Goal: Task Accomplishment & Management: Manage account settings

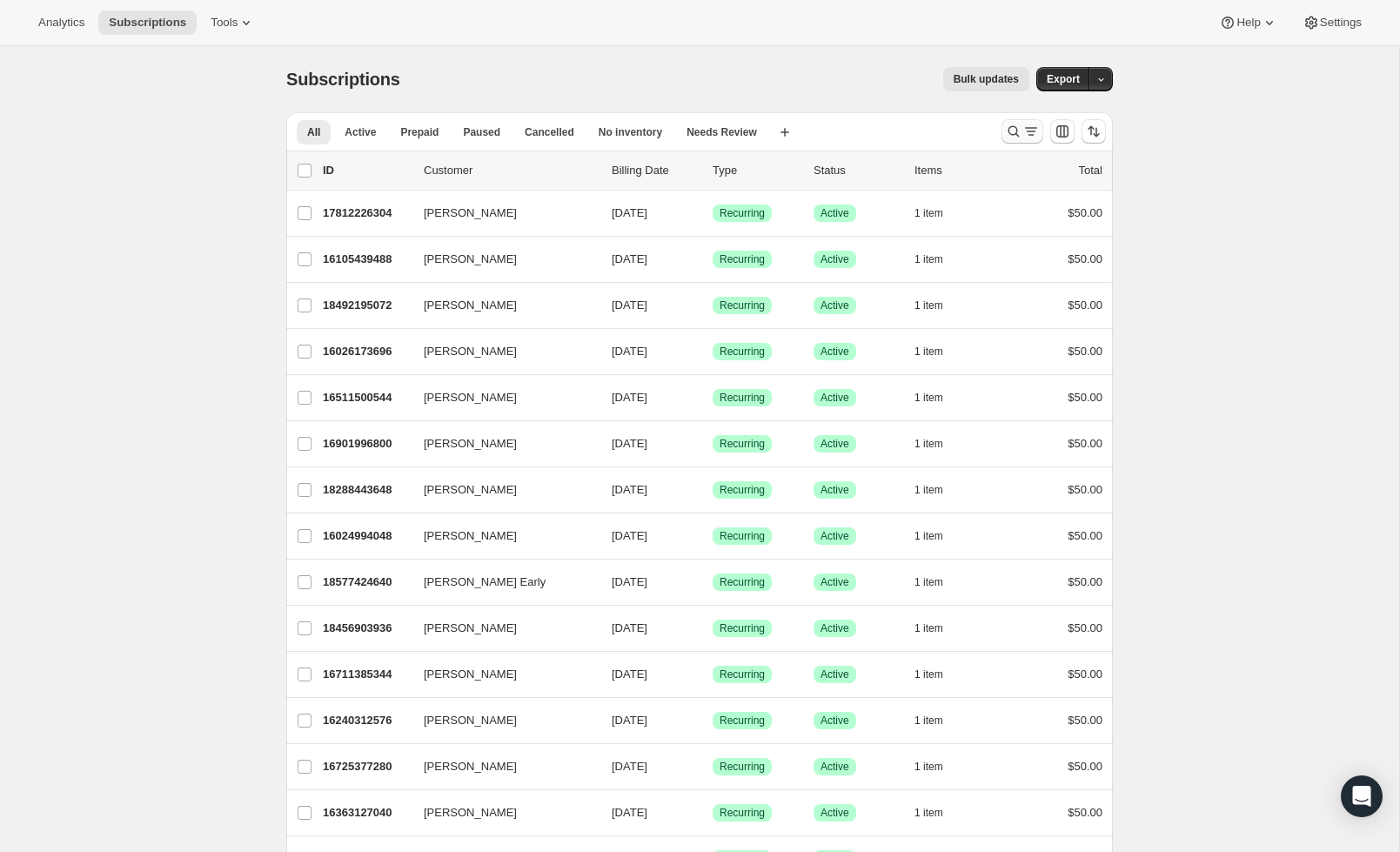
click at [1012, 133] on icon "Search and filter results" at bounding box center [1013, 130] width 17 height 17
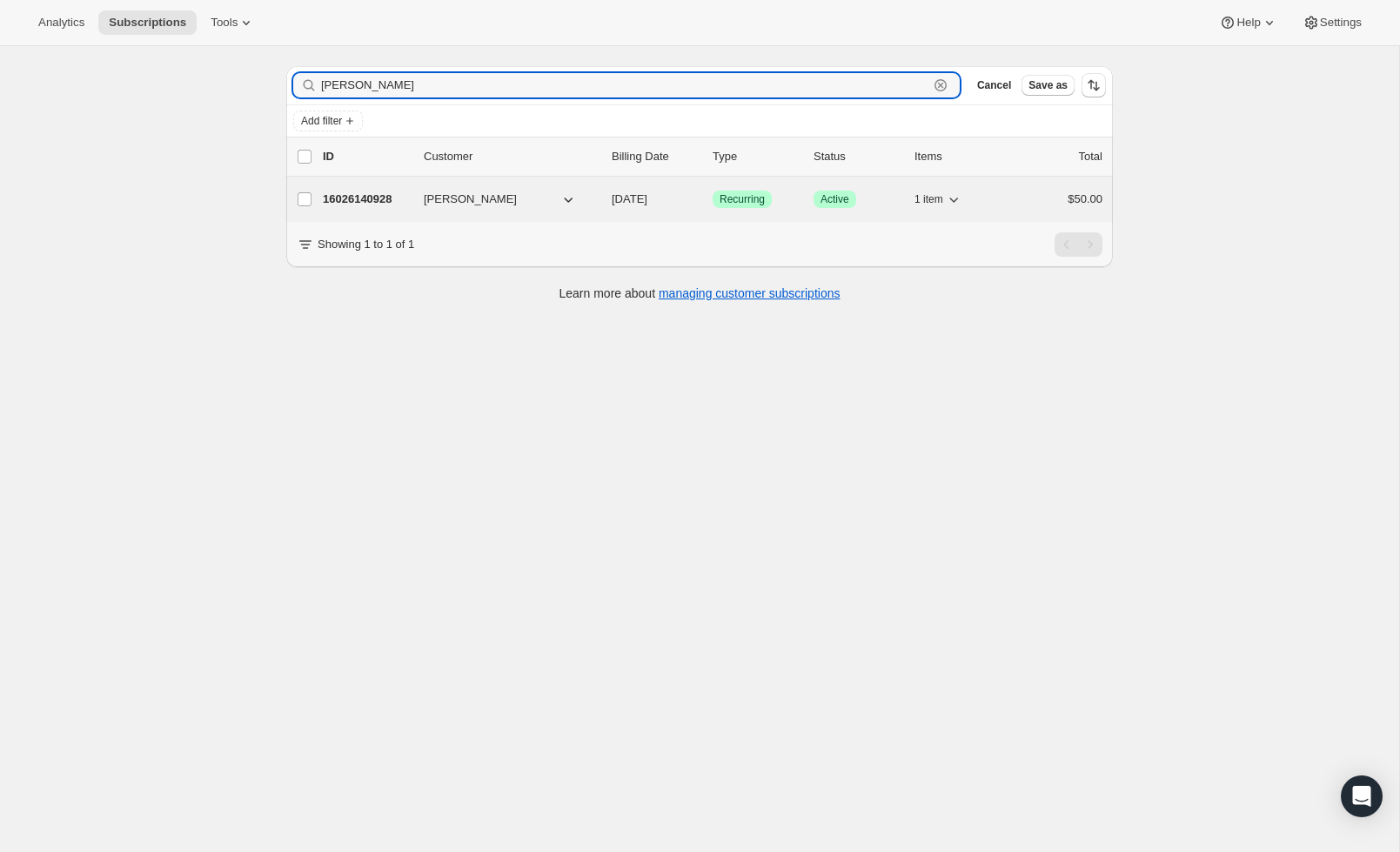
scroll to position [46, 0]
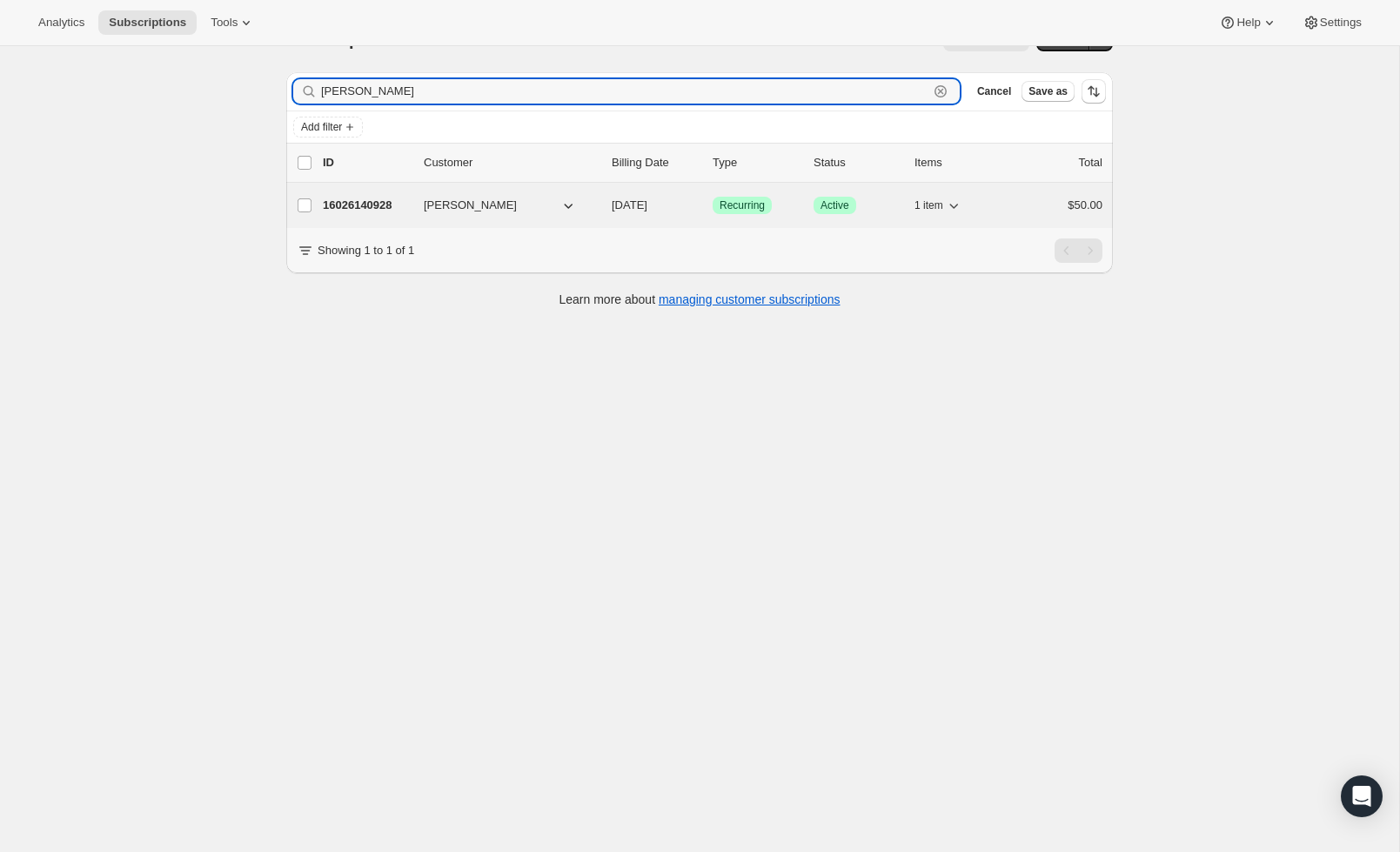
type input "[PERSON_NAME]"
click at [379, 205] on p "16026140928" at bounding box center [366, 205] width 87 height 17
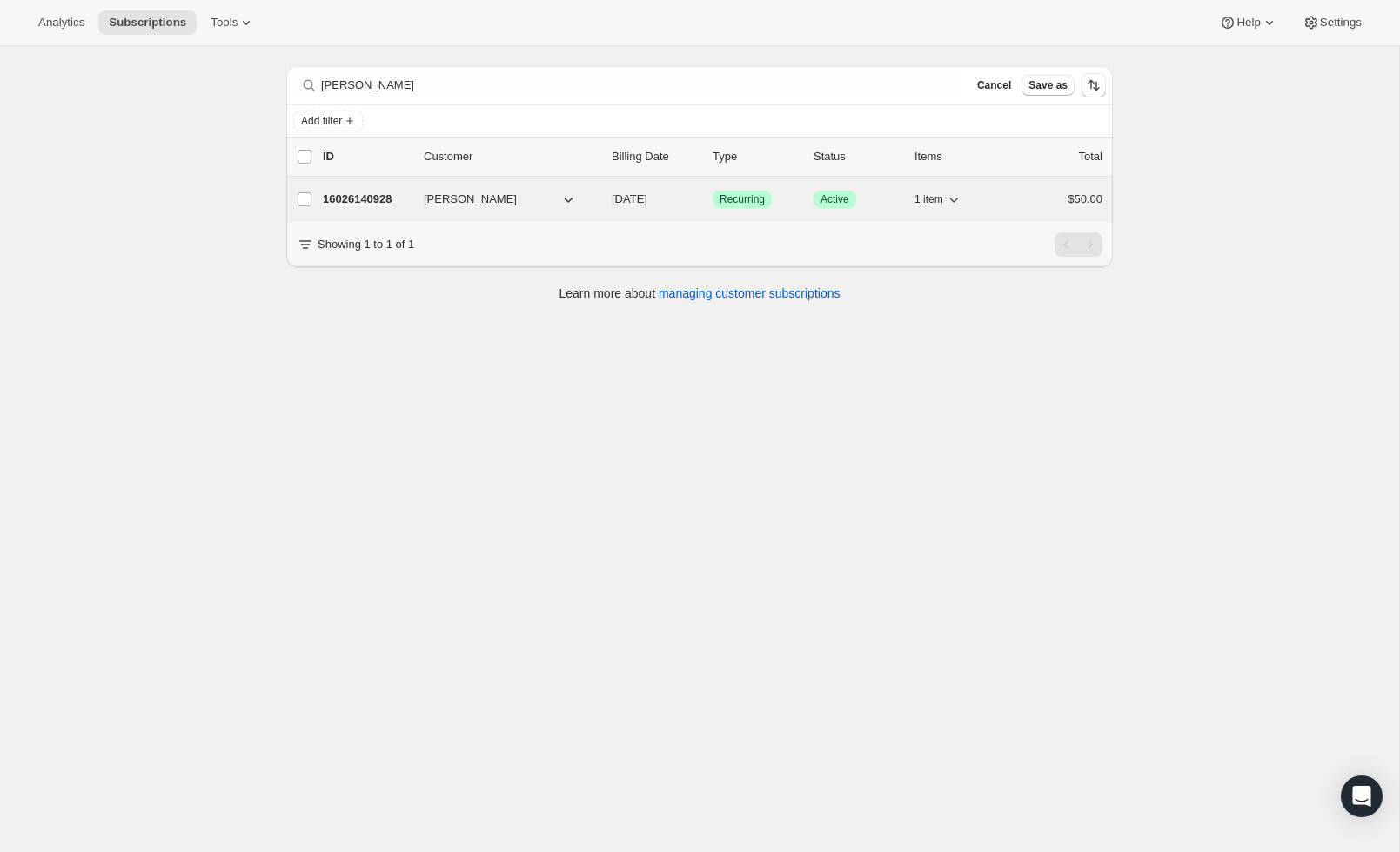
scroll to position [42, 0]
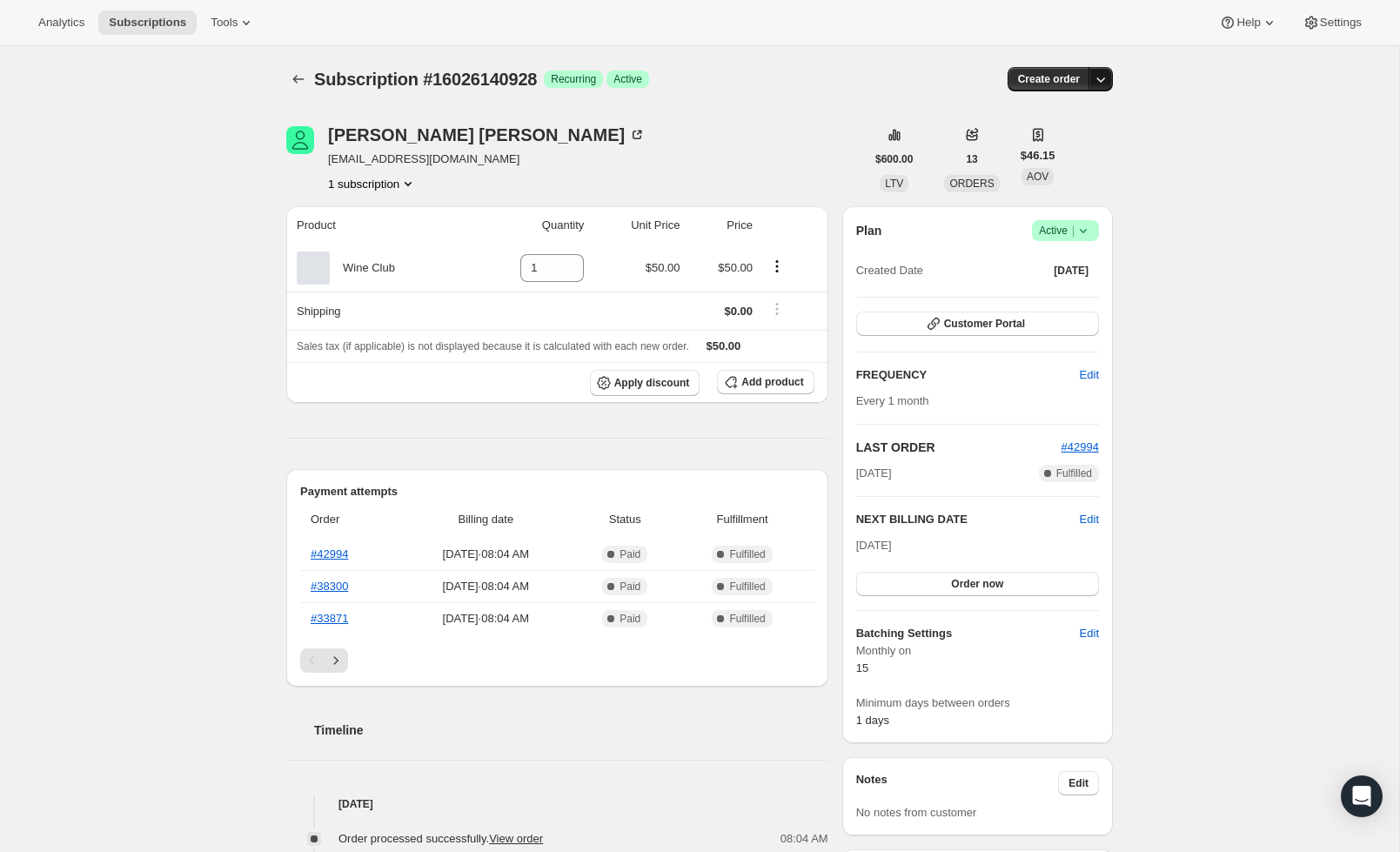
click at [1098, 81] on icon "button" at bounding box center [1100, 79] width 17 height 17
click at [1198, 110] on div "Subscription #16026140928. This page is ready Subscription #16026140928 Success…" at bounding box center [699, 715] width 1399 height 1338
click at [405, 186] on icon "Product actions" at bounding box center [408, 184] width 7 height 5
click at [530, 188] on div "Blane Kress blanenkress@gmail.com 1 subscription" at bounding box center [575, 158] width 579 height 66
click at [779, 269] on icon "Product actions" at bounding box center [776, 265] width 17 height 17
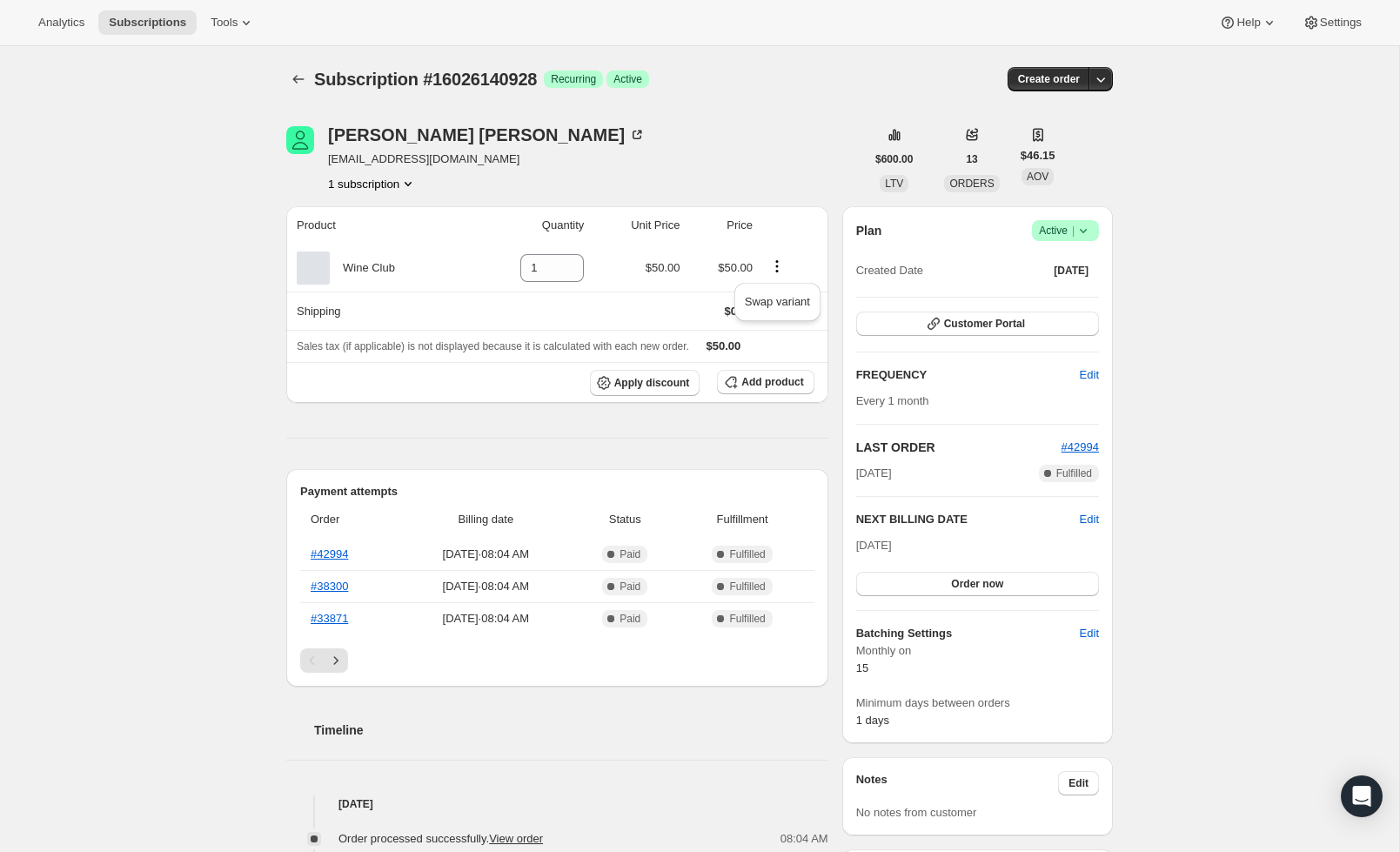
click at [745, 187] on div "Blane Kress blanenkress@gmail.com 1 subscription" at bounding box center [575, 158] width 579 height 66
click at [1088, 235] on icon at bounding box center [1082, 230] width 17 height 17
click at [1068, 289] on span "Cancel subscription" at bounding box center [1060, 294] width 99 height 13
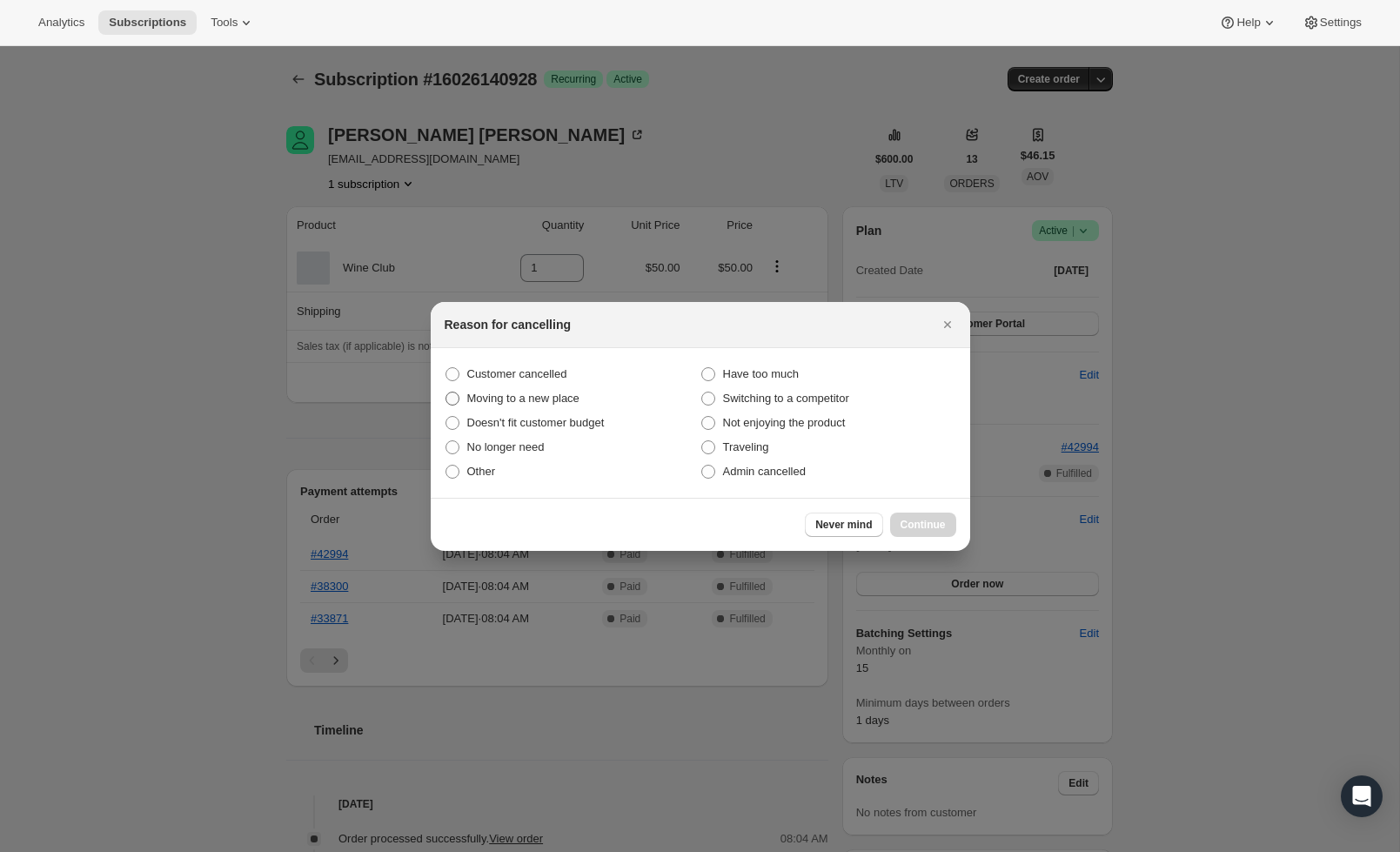
click at [455, 398] on span ":rcb:" at bounding box center [452, 397] width 14 height 14
click at [446, 392] on input "Moving to a new place" at bounding box center [446, 391] width 1 height 1
radio input "true"
click at [940, 520] on span "Continue" at bounding box center [923, 524] width 45 height 14
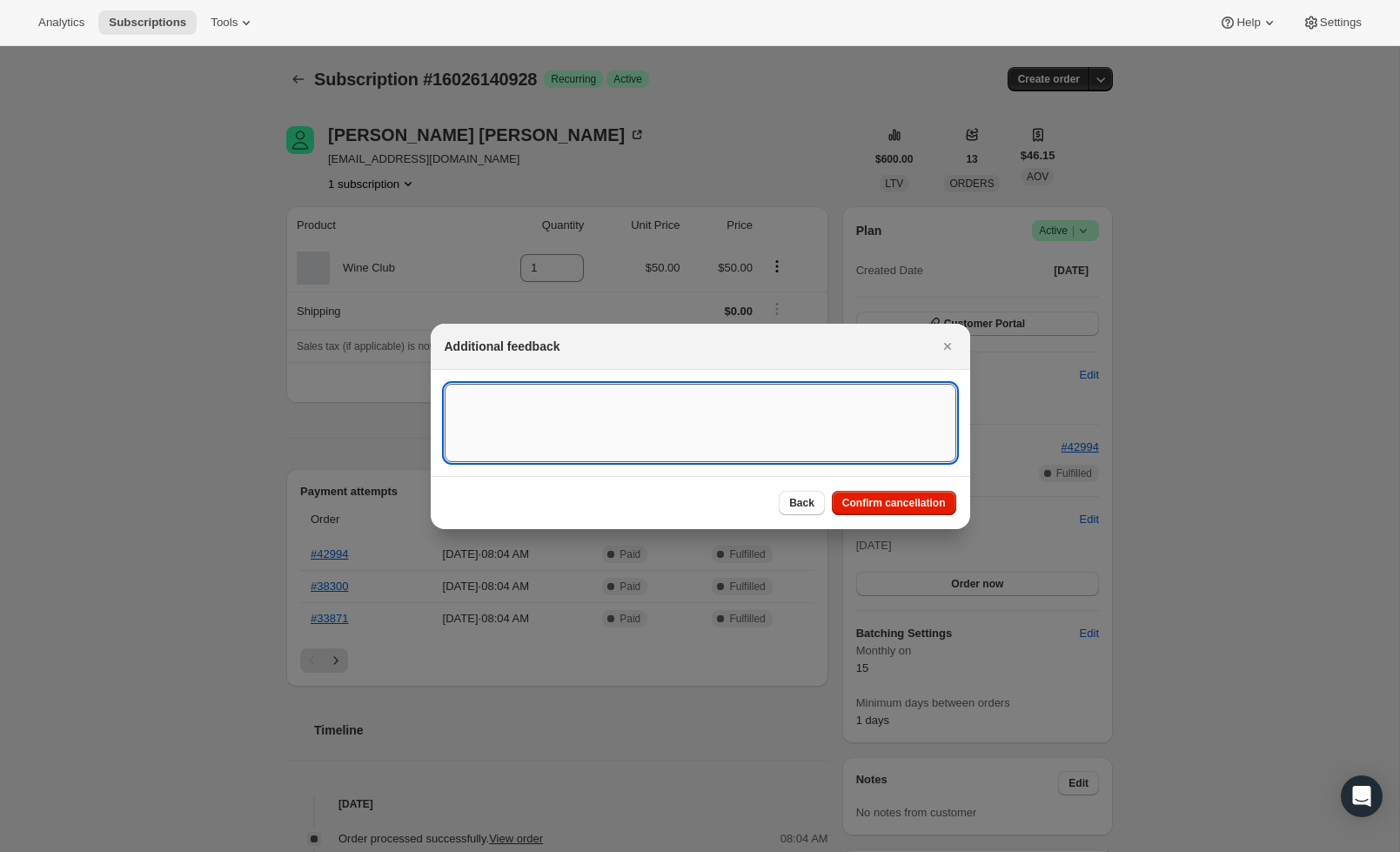
click at [755, 411] on textarea ":rcb:" at bounding box center [700, 423] width 512 height 78
type textarea "Love our wine club, but they are moving to [GEOGRAPHIC_DATA]."
click at [876, 503] on span "Confirm cancellation" at bounding box center [894, 503] width 103 height 14
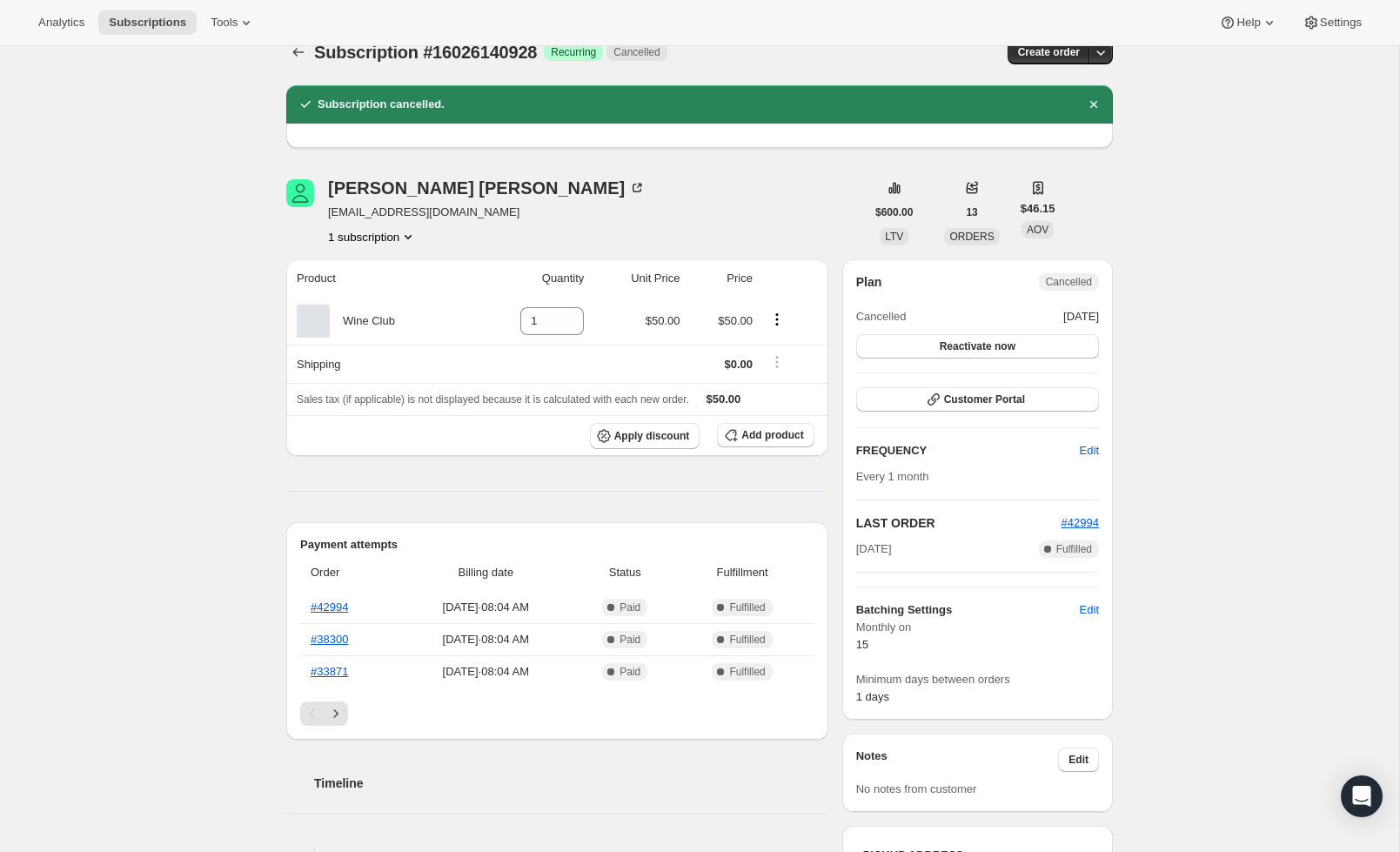
scroll to position [28, 0]
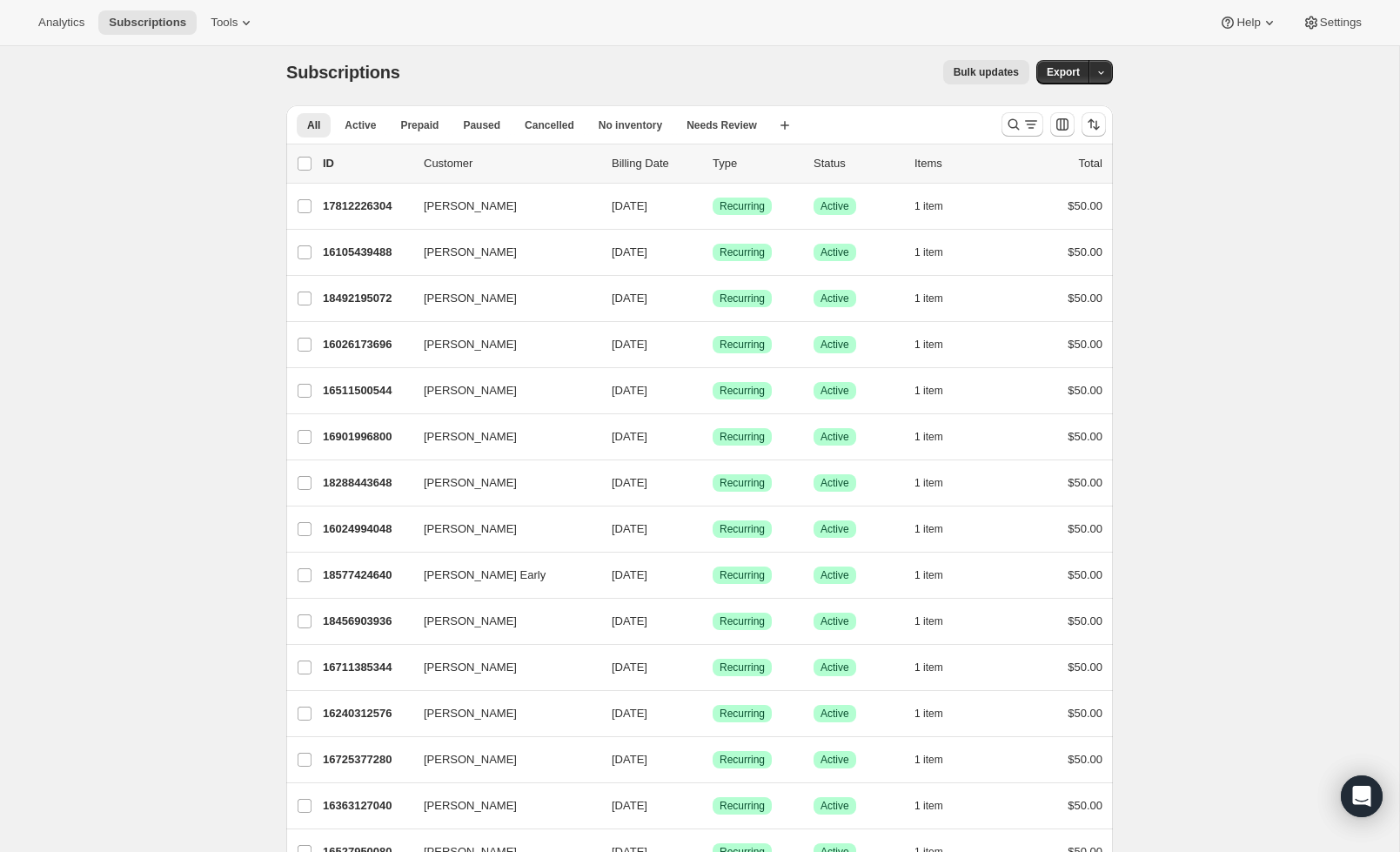
scroll to position [2, 0]
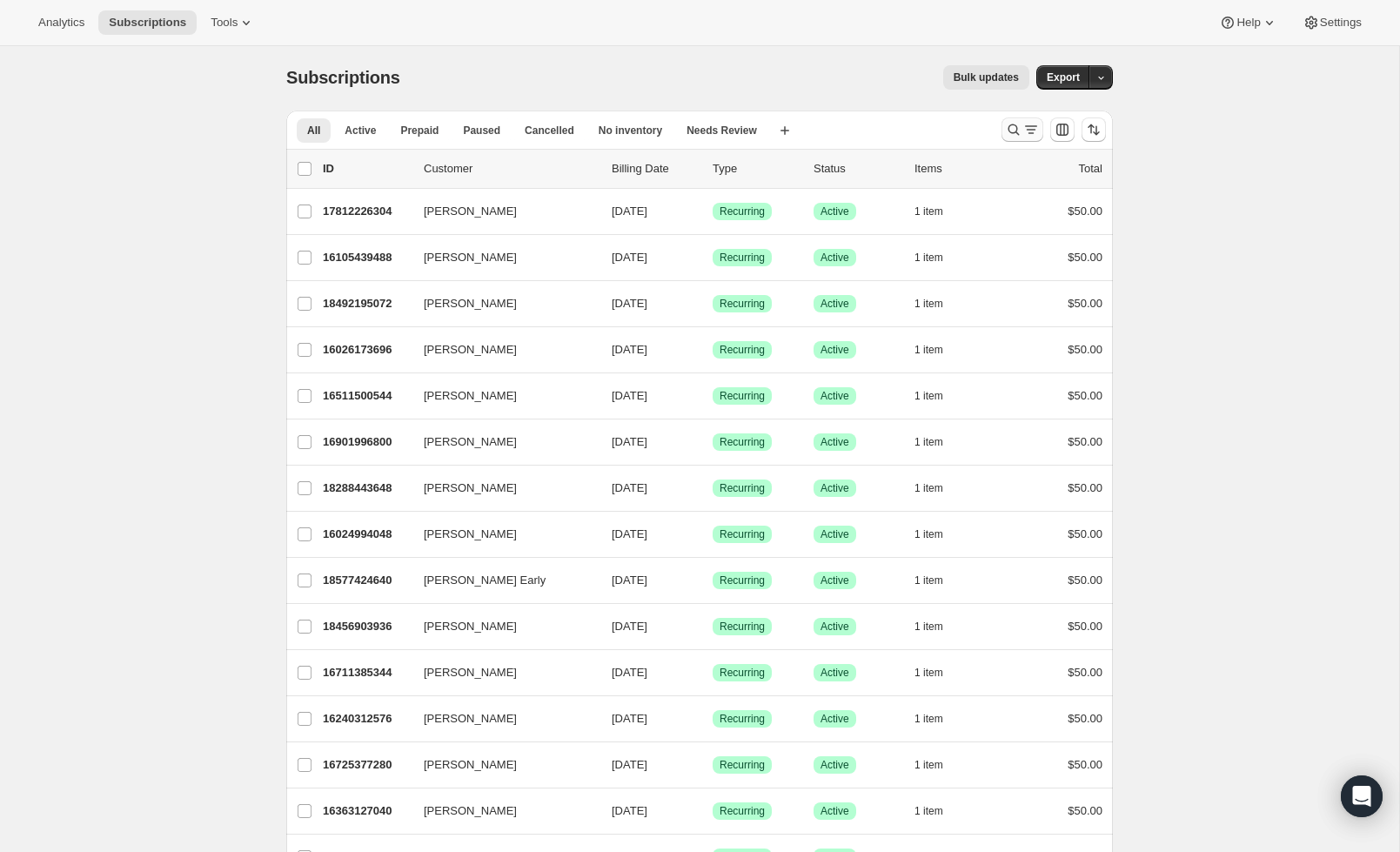
click at [1025, 129] on icon "Search and filter results" at bounding box center [1031, 129] width 17 height 17
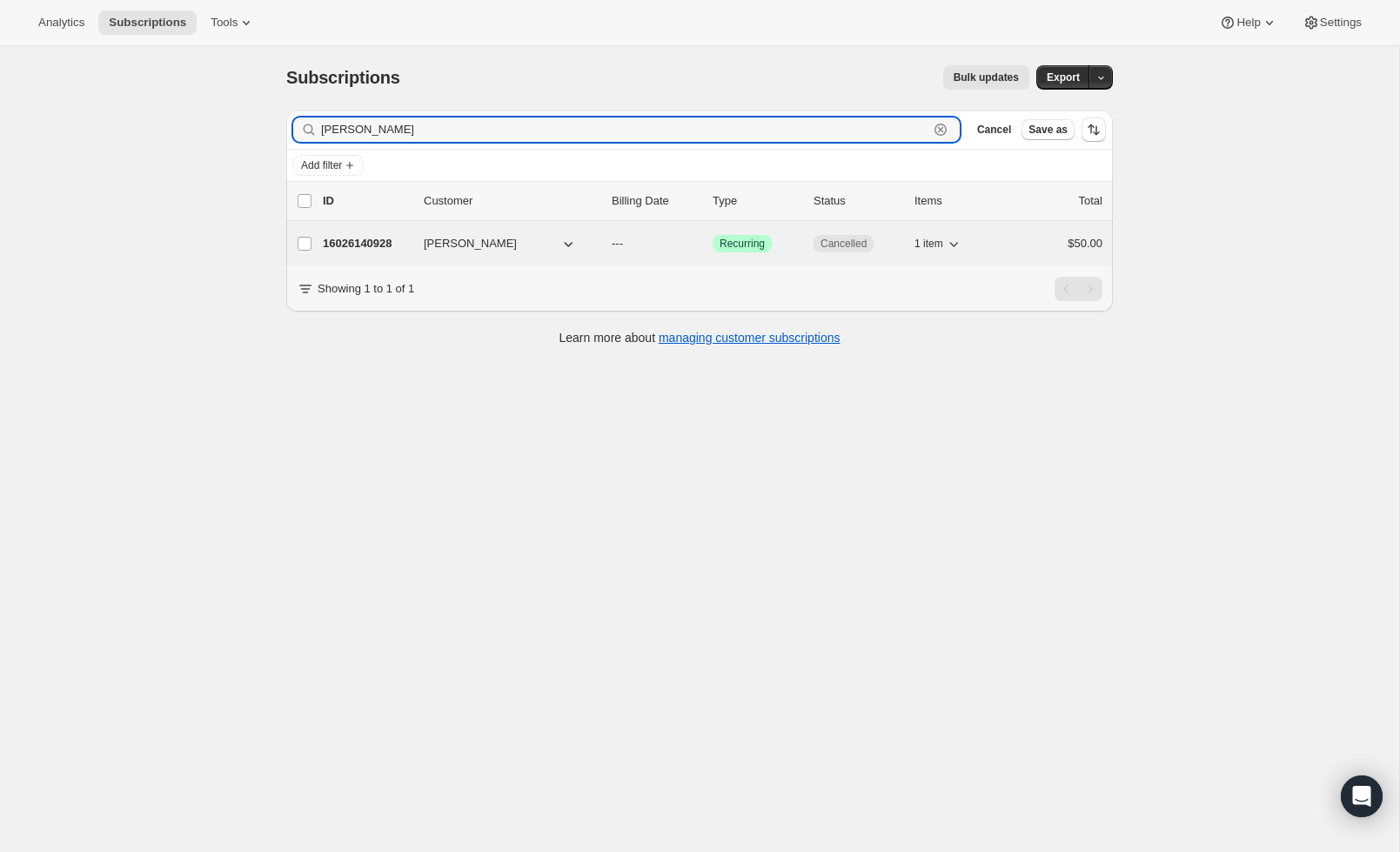
type input "[PERSON_NAME]"
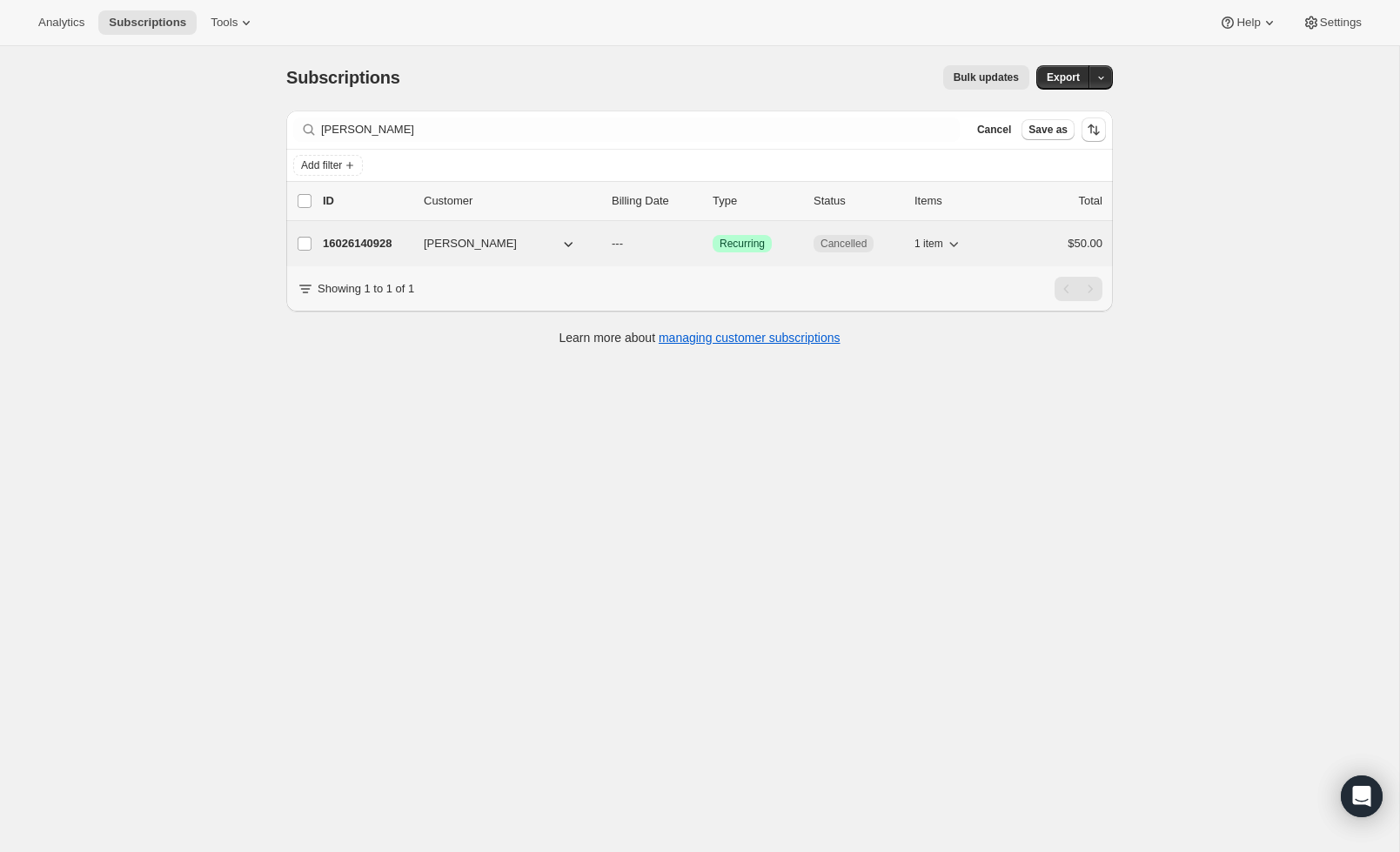
click at [361, 245] on p "16026140928" at bounding box center [366, 243] width 87 height 17
